Goal: Check status: Check status

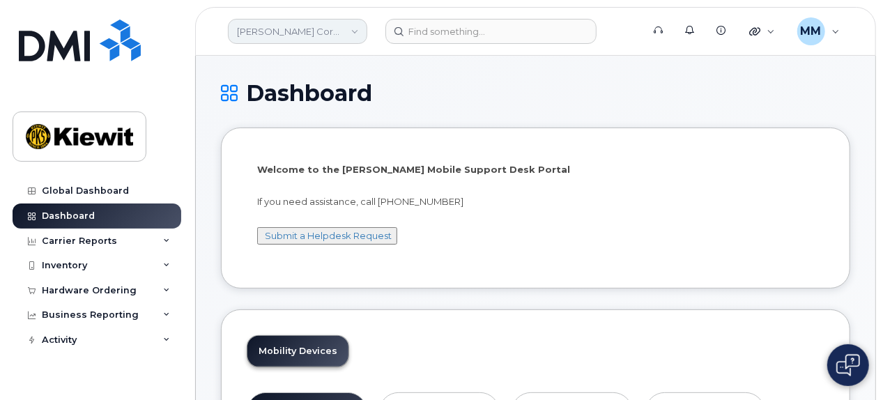
click at [353, 31] on link "[PERSON_NAME] Corporation" at bounding box center [297, 31] width 139 height 25
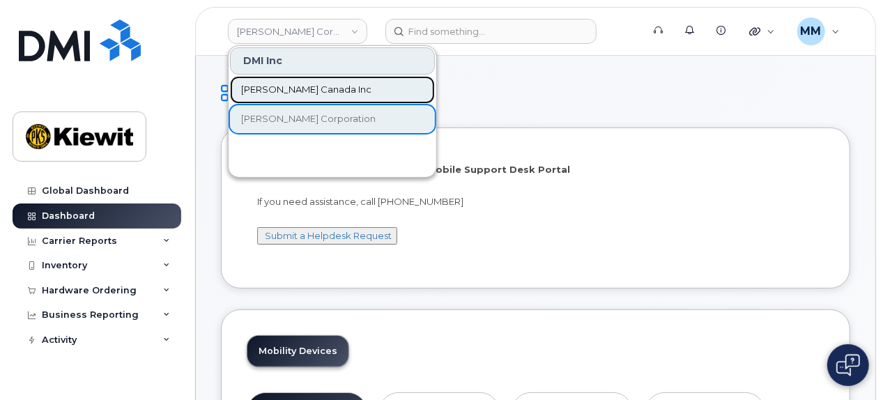
click at [314, 86] on span "[PERSON_NAME] Canada Inc" at bounding box center [306, 90] width 130 height 14
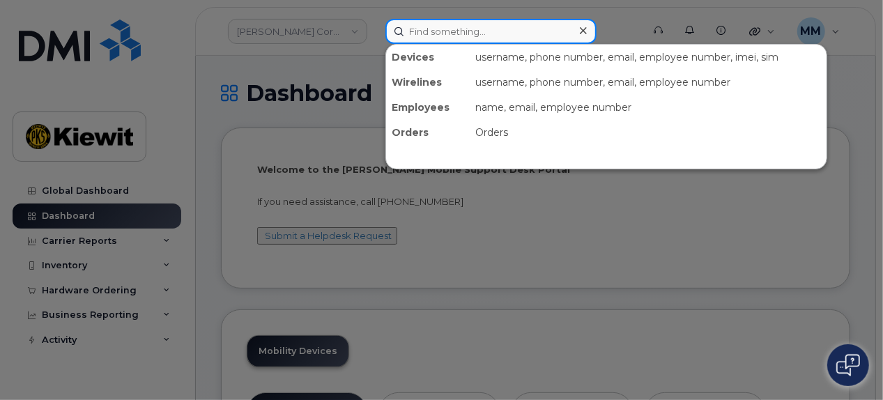
click at [448, 38] on input at bounding box center [490, 31] width 211 height 25
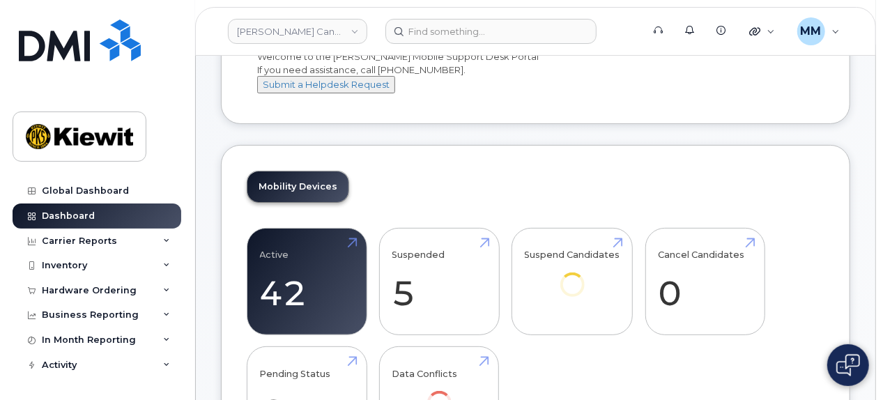
scroll to position [139, 0]
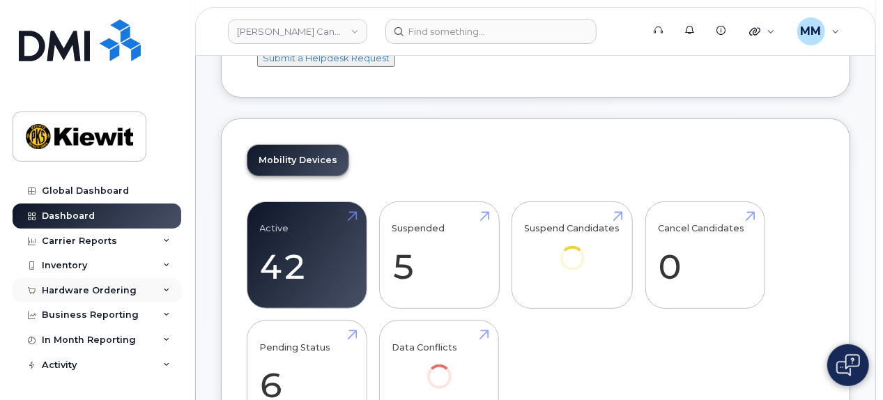
click at [92, 295] on div "Hardware Ordering" at bounding box center [89, 290] width 95 height 11
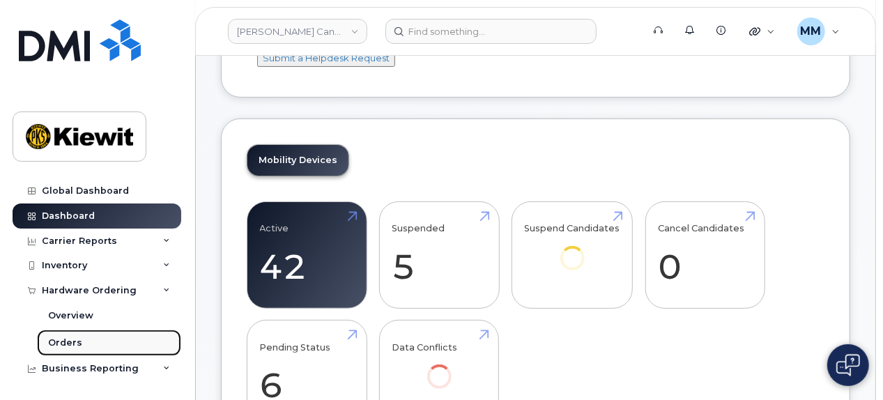
click at [89, 342] on link "Orders" at bounding box center [109, 343] width 144 height 26
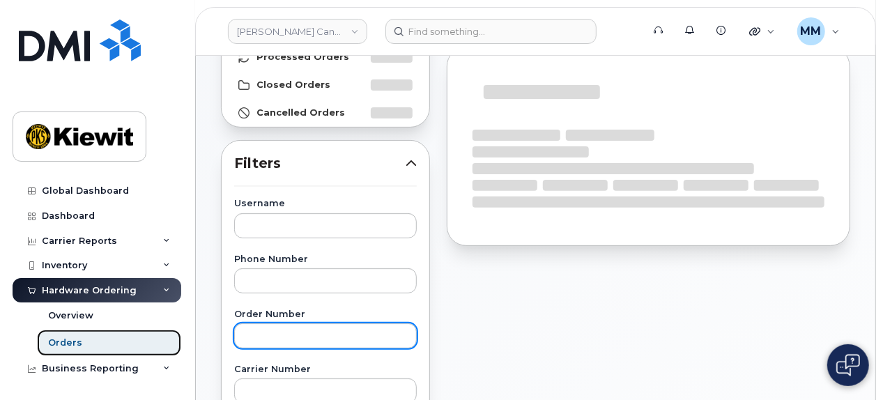
scroll to position [209, 0]
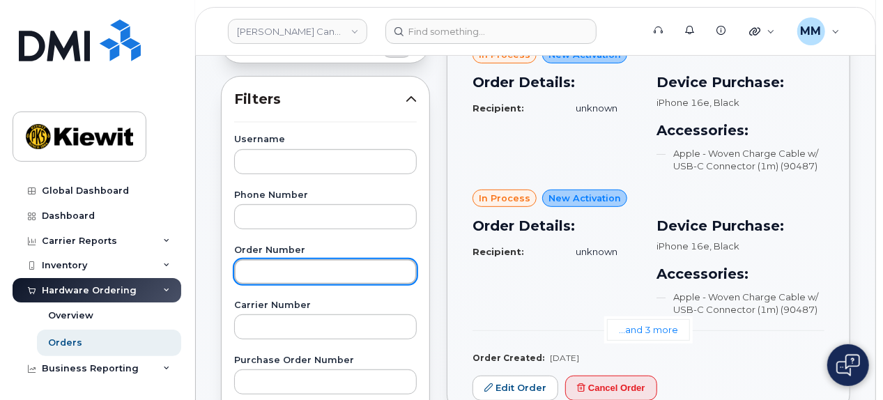
click at [344, 282] on input "text" at bounding box center [325, 271] width 183 height 25
paste input "297838"
type input "297838"
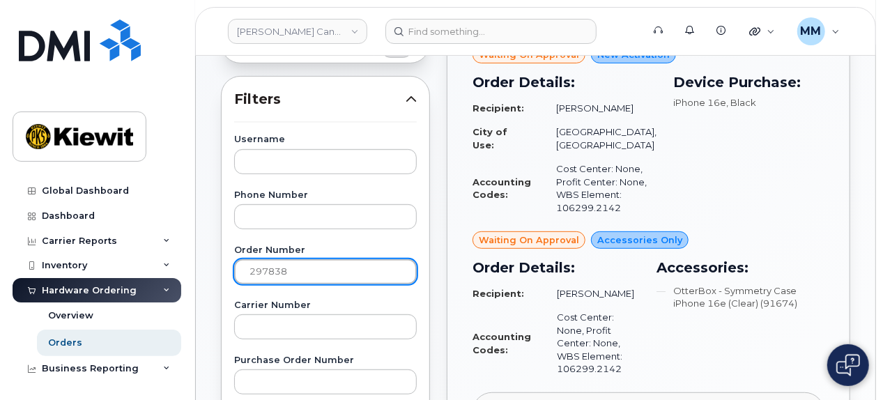
scroll to position [139, 0]
